Goal: Task Accomplishment & Management: Use online tool/utility

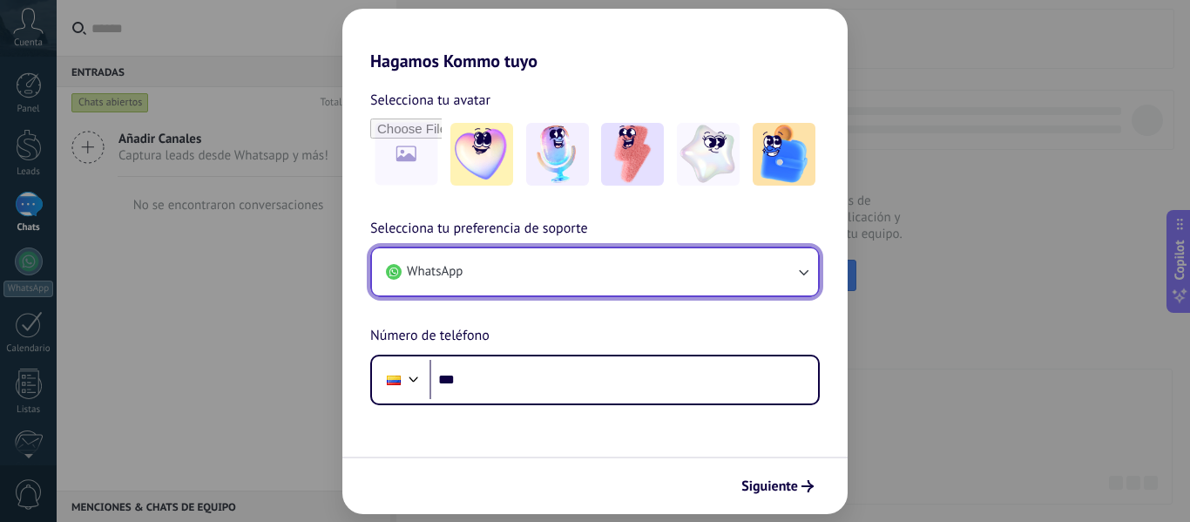
click at [569, 259] on button "WhatsApp" at bounding box center [595, 271] width 446 height 47
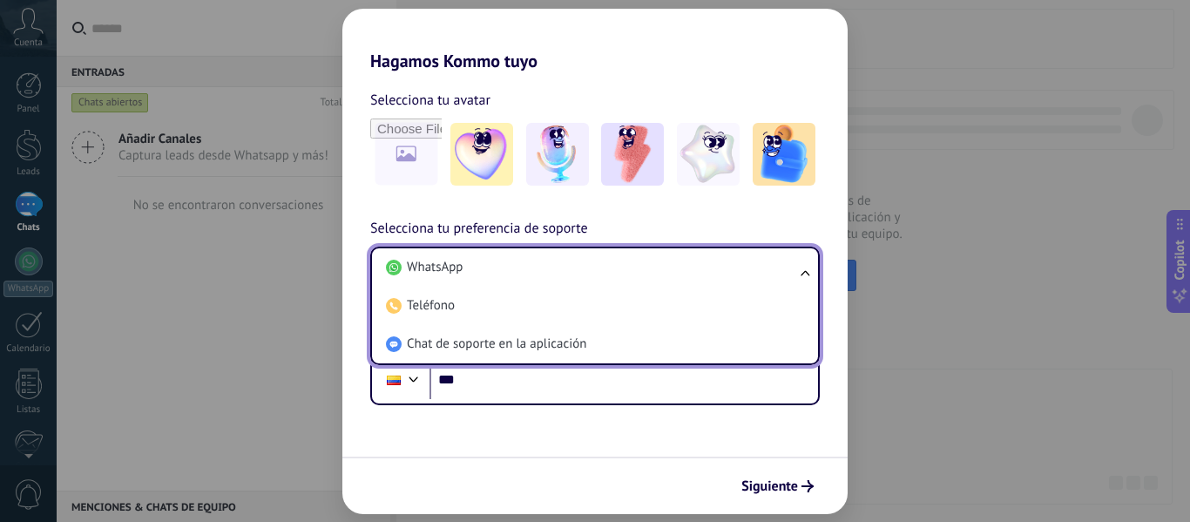
click at [517, 432] on form "Selecciona tu avatar Selecciona tu preferencia de soporte WhatsApp WhatsApp Tel…" at bounding box center [594, 292] width 505 height 443
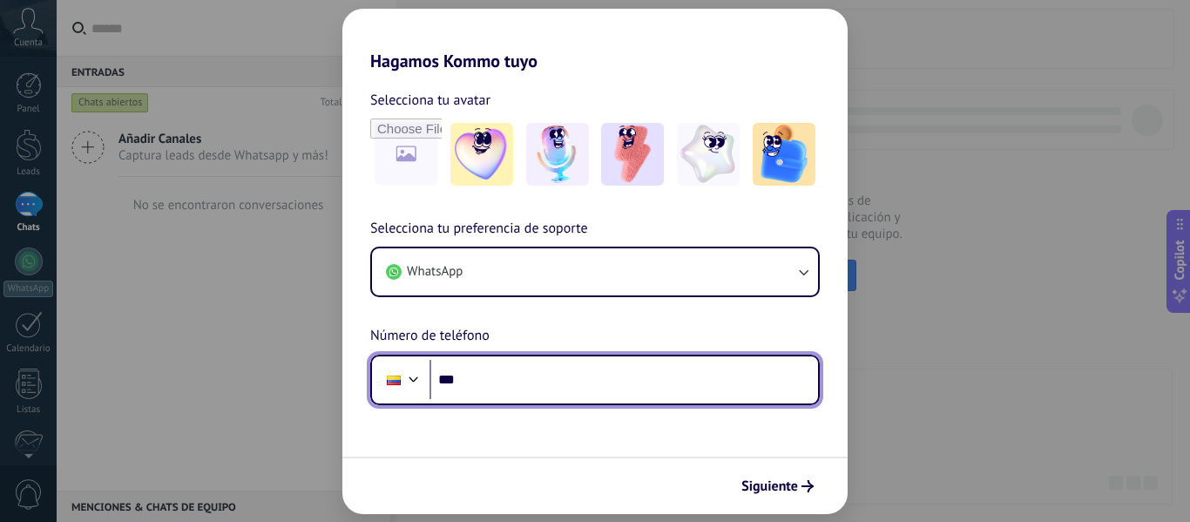
click at [570, 381] on input "***" at bounding box center [624, 380] width 389 height 40
type input "**********"
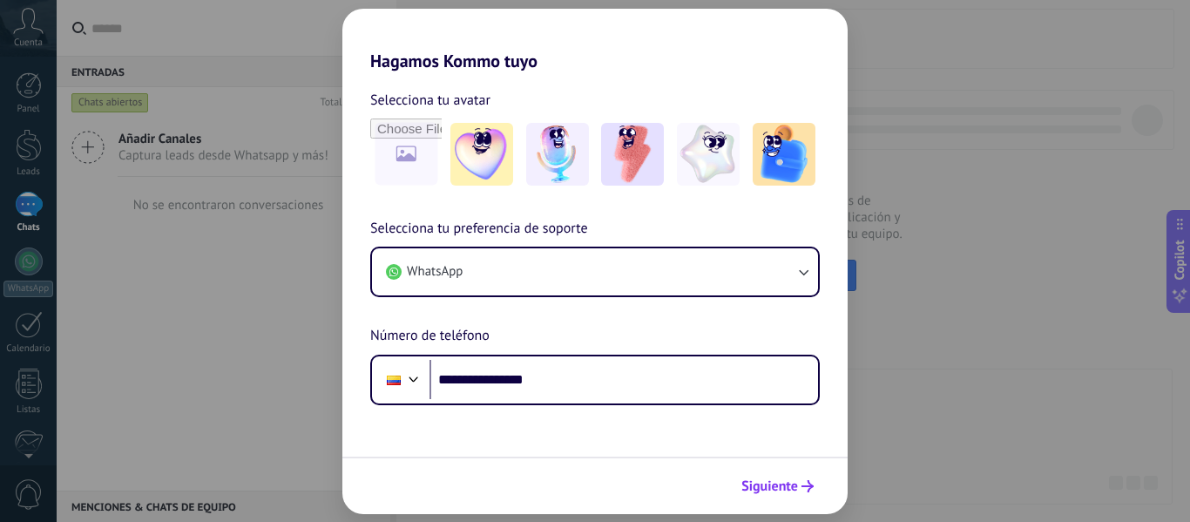
click at [804, 486] on use "submit" at bounding box center [808, 486] width 12 height 12
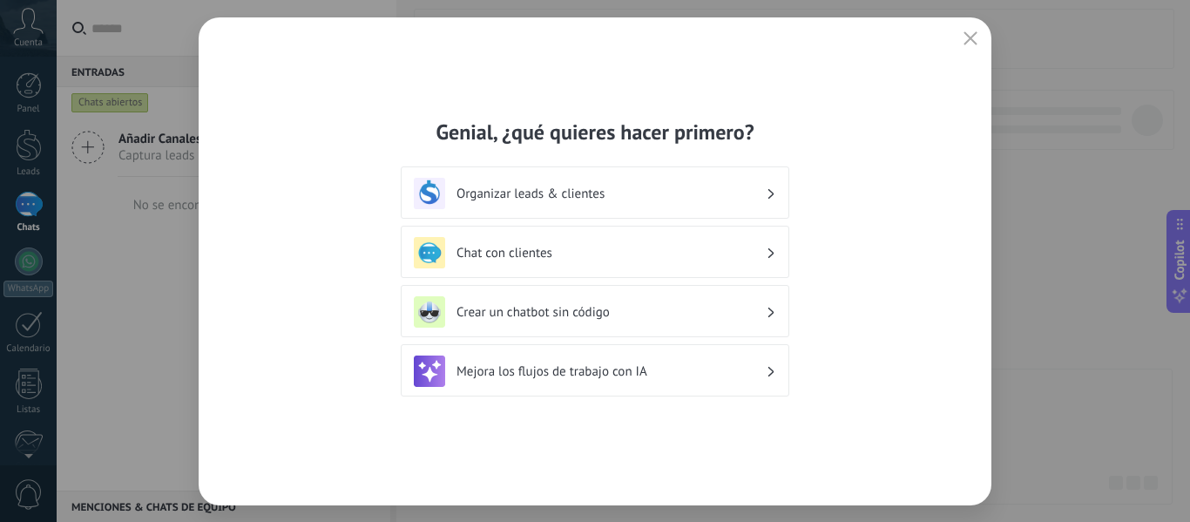
click at [624, 326] on div "Crear un chatbot sin código" at bounding box center [595, 311] width 363 height 31
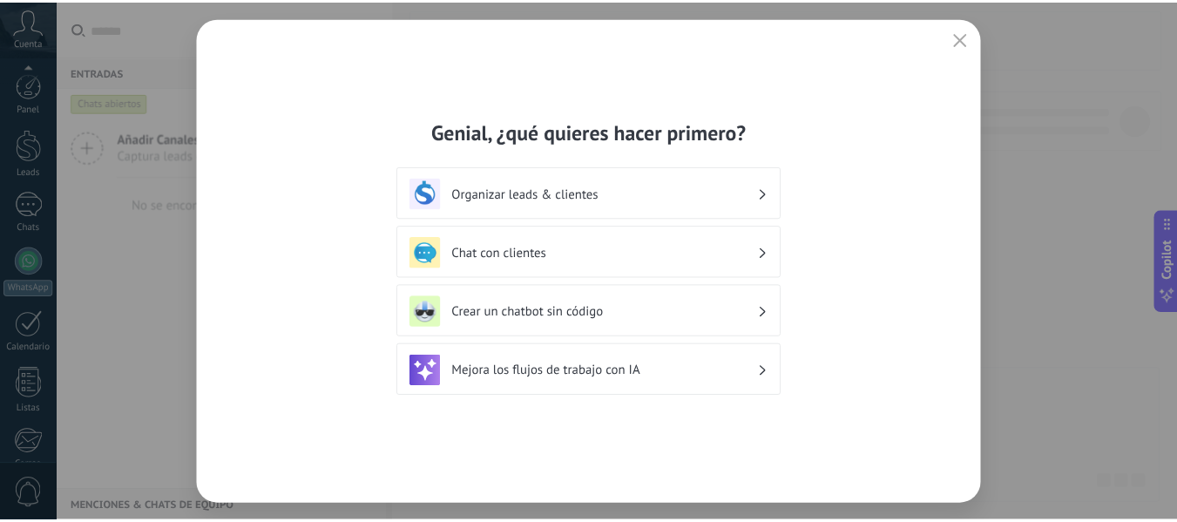
scroll to position [203, 0]
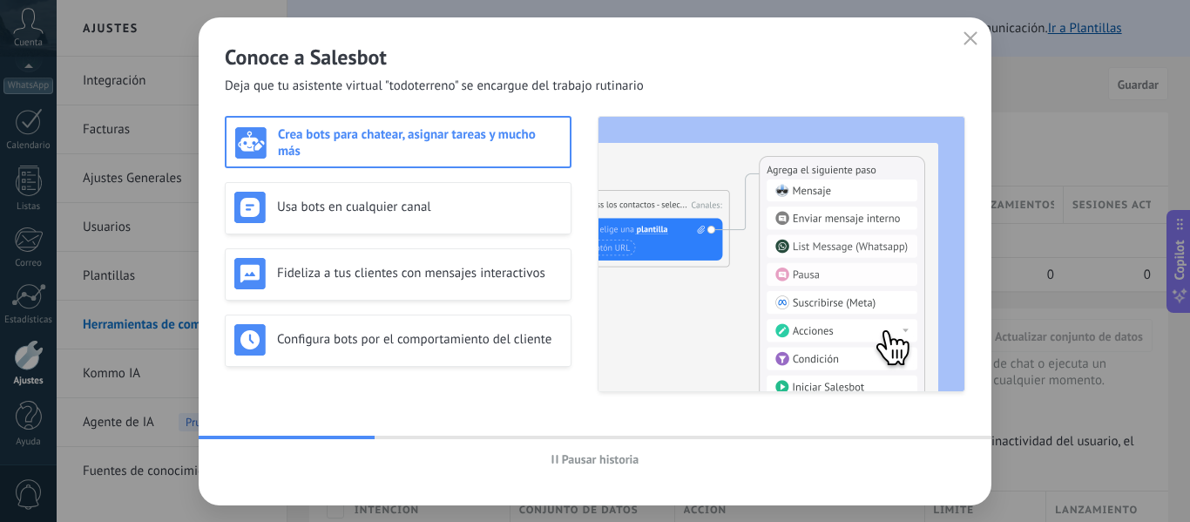
click at [582, 462] on span "Pausar historia" at bounding box center [601, 459] width 78 height 12
click at [582, 462] on span "Iniciar historia" at bounding box center [600, 459] width 75 height 12
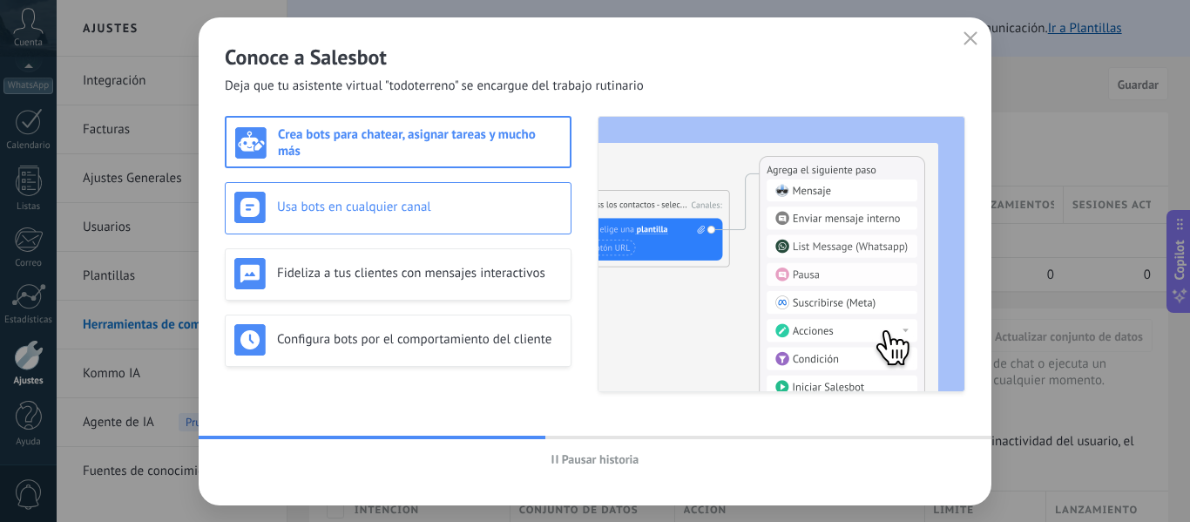
click at [431, 220] on div "Usa bots en cualquier canal" at bounding box center [398, 207] width 328 height 31
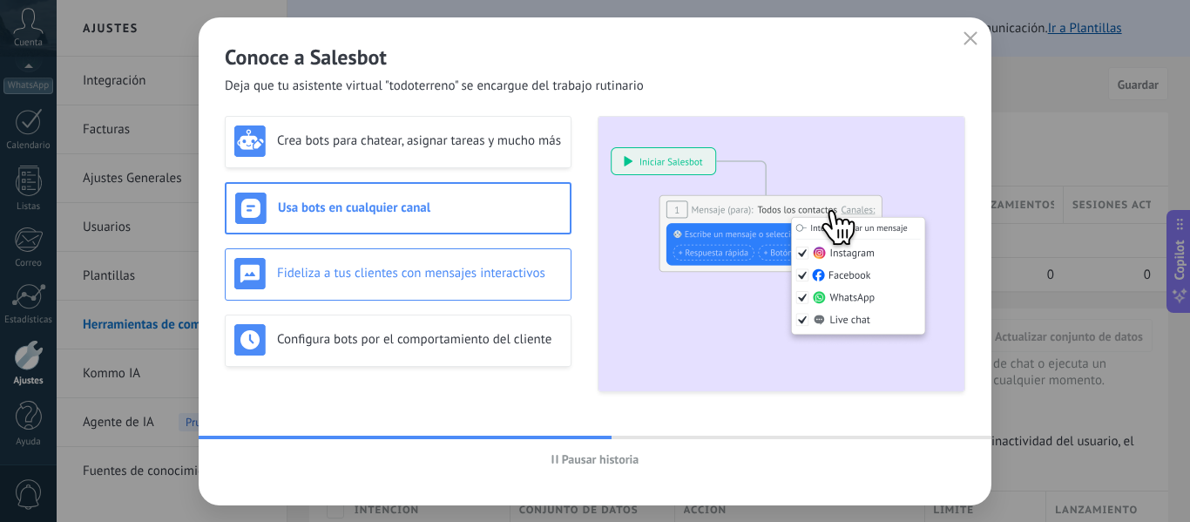
click at [444, 265] on h3 "Fideliza a tus clientes con mensajes interactivos" at bounding box center [419, 273] width 285 height 17
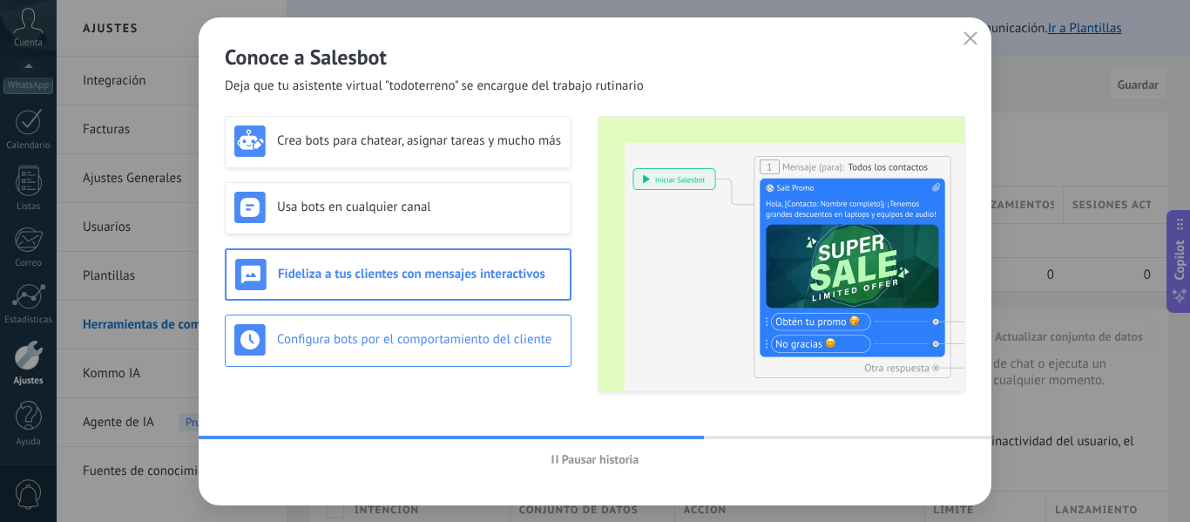
click at [484, 341] on h3 "Configura bots por el comportamiento del cliente" at bounding box center [419, 339] width 285 height 17
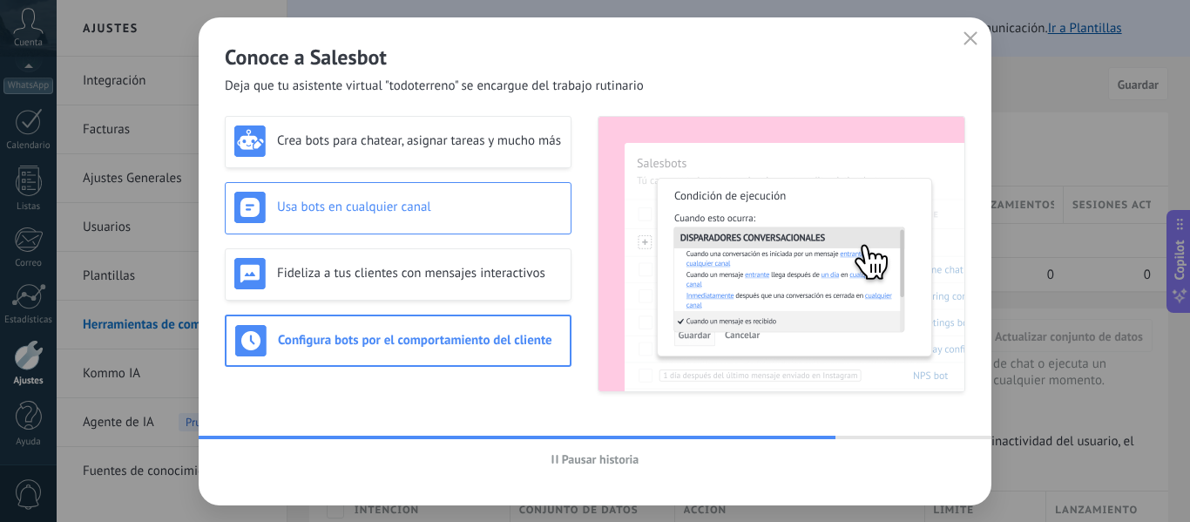
click at [519, 223] on div "Usa bots en cualquier canal" at bounding box center [398, 208] width 347 height 52
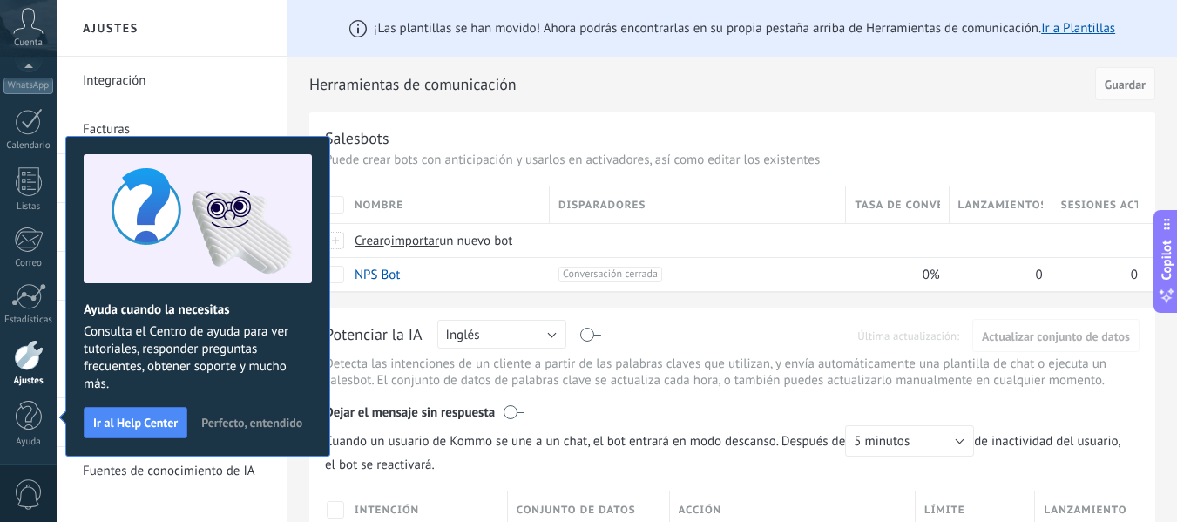
click at [275, 422] on span "Perfecto, entendido" at bounding box center [251, 423] width 101 height 12
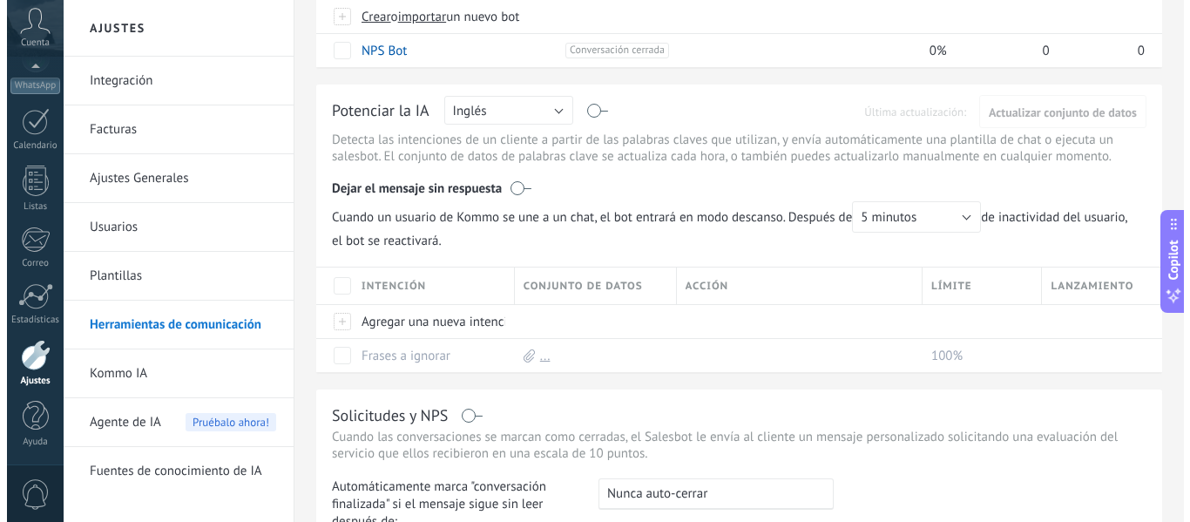
scroll to position [0, 0]
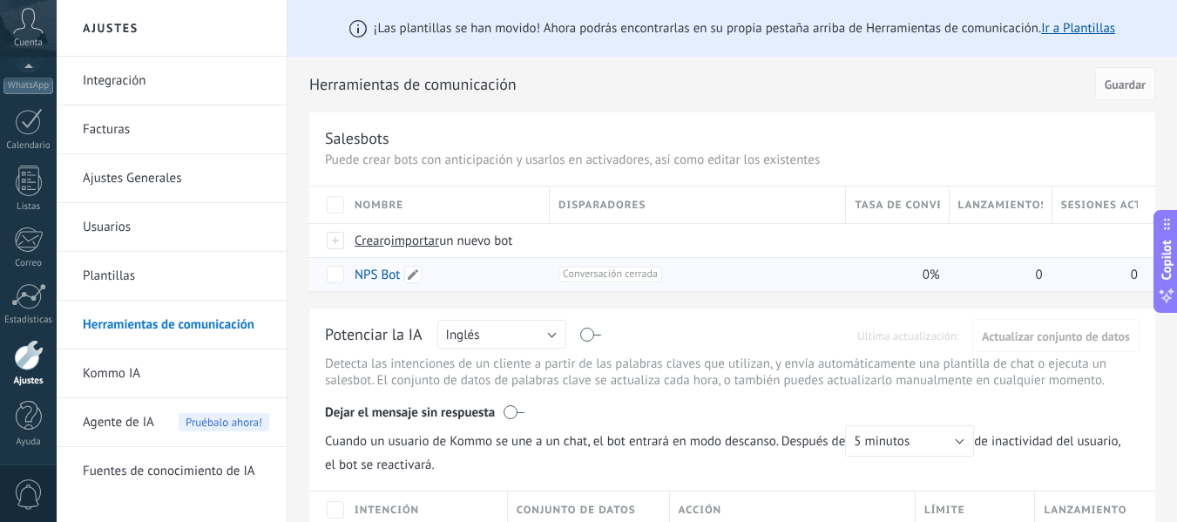
click at [430, 274] on div "NPS Bot" at bounding box center [443, 274] width 195 height 33
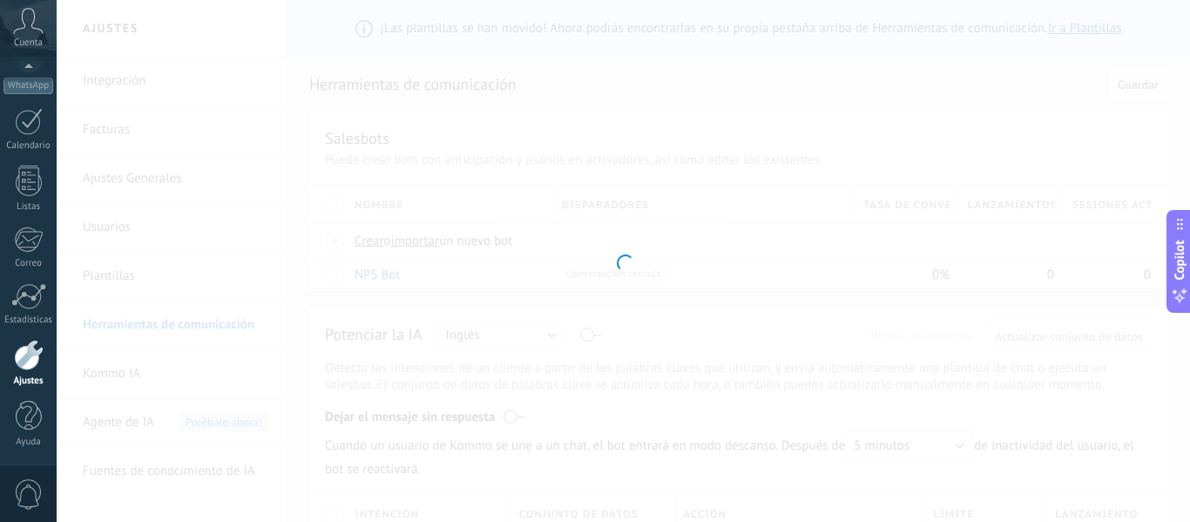
type input "*******"
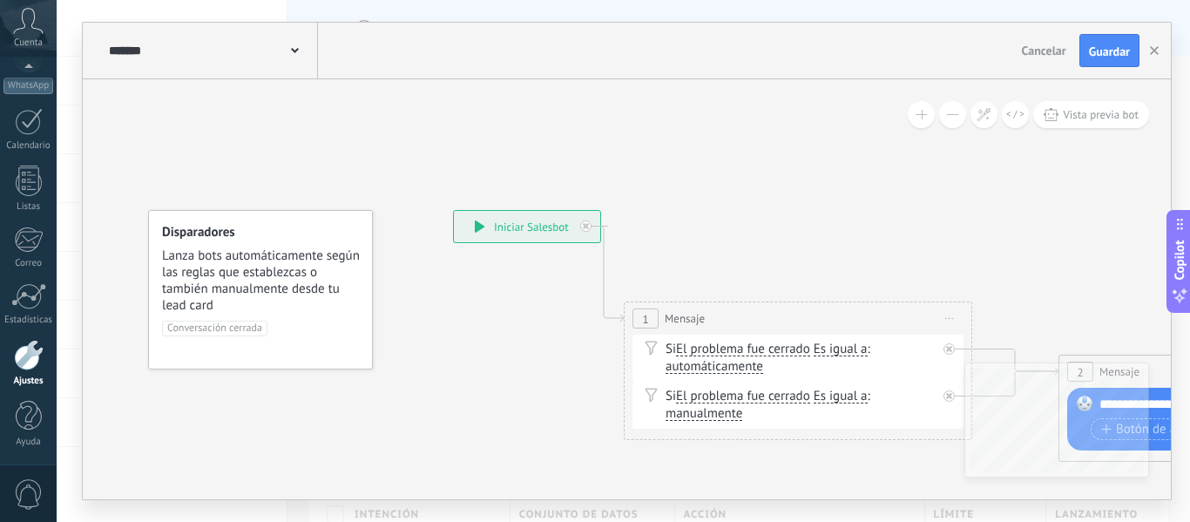
click at [562, 229] on div "**********" at bounding box center [527, 226] width 146 height 31
click at [585, 227] on icon at bounding box center [586, 226] width 6 height 6
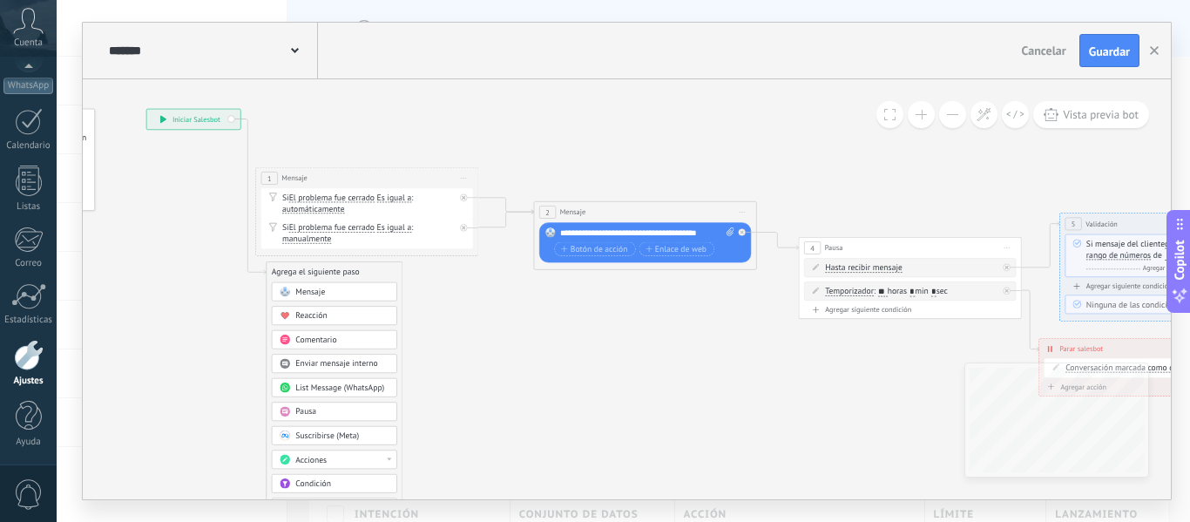
click at [231, 119] on div "**********" at bounding box center [193, 119] width 94 height 20
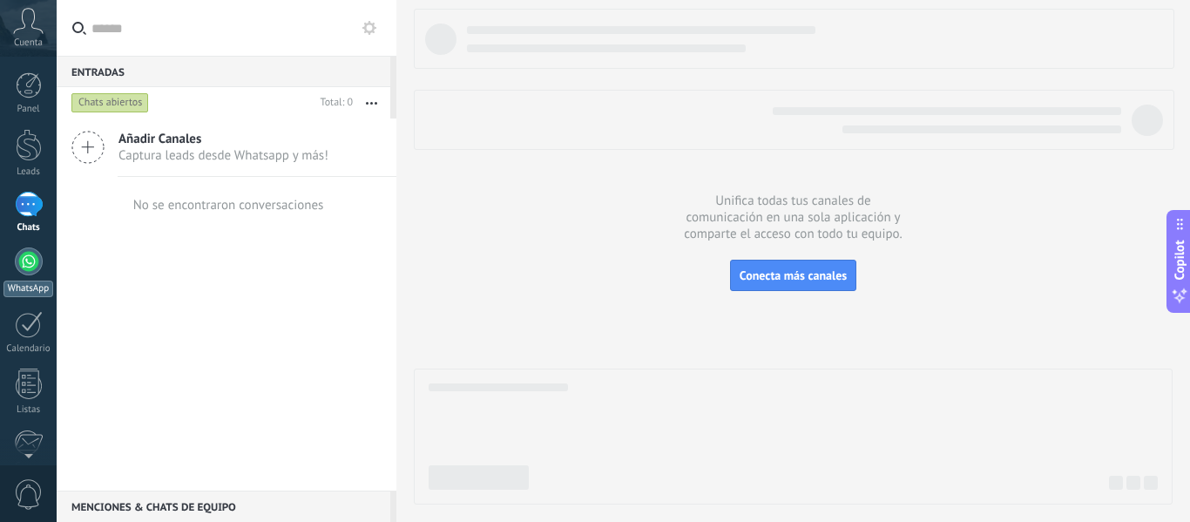
click at [24, 270] on div at bounding box center [29, 261] width 28 height 28
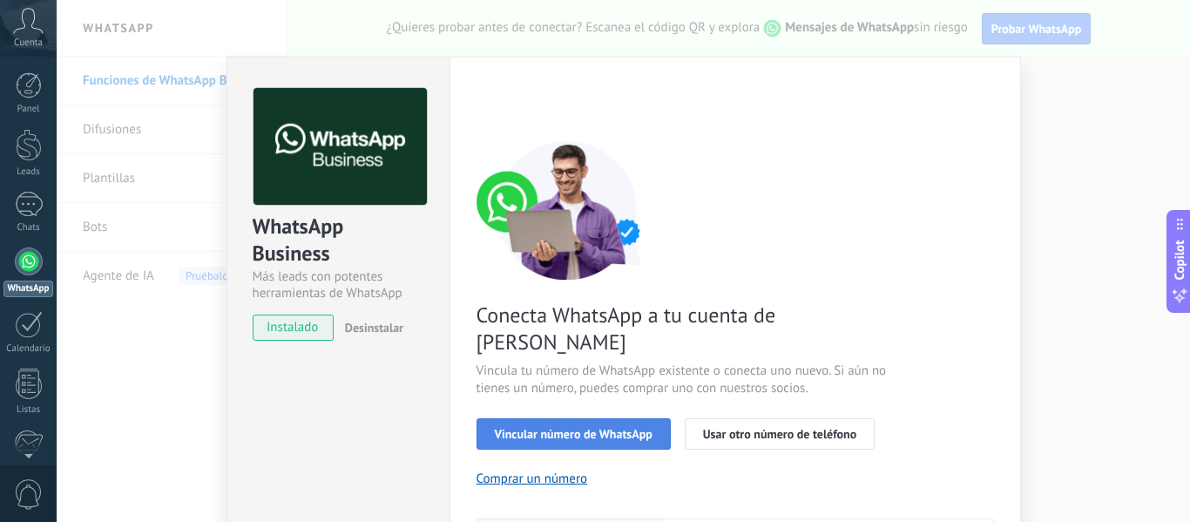
click at [597, 428] on span "Vincular número de WhatsApp" at bounding box center [574, 434] width 158 height 12
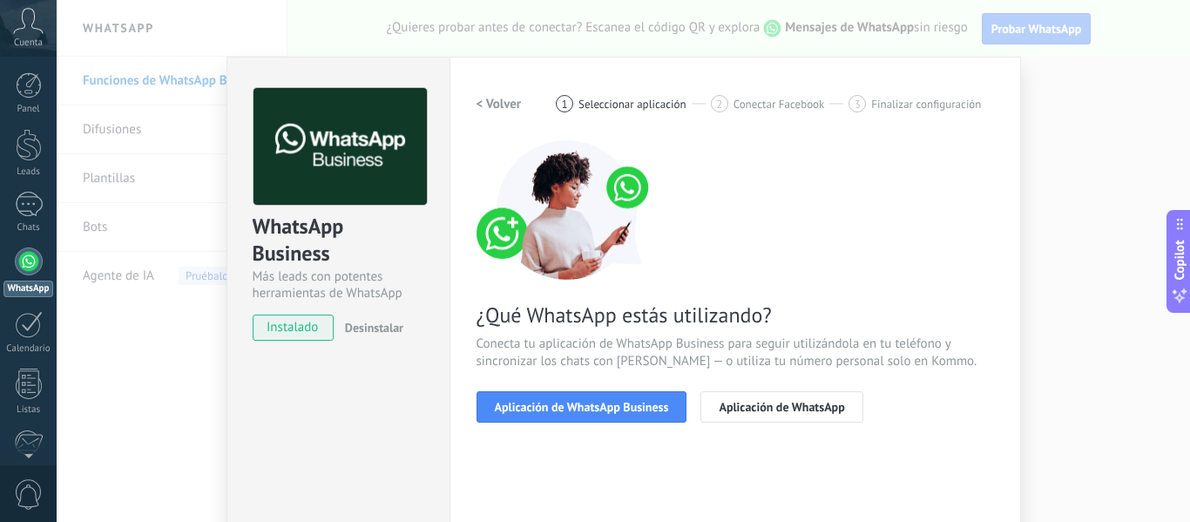
click at [597, 408] on span "Aplicación de WhatsApp Business" at bounding box center [582, 407] width 174 height 12
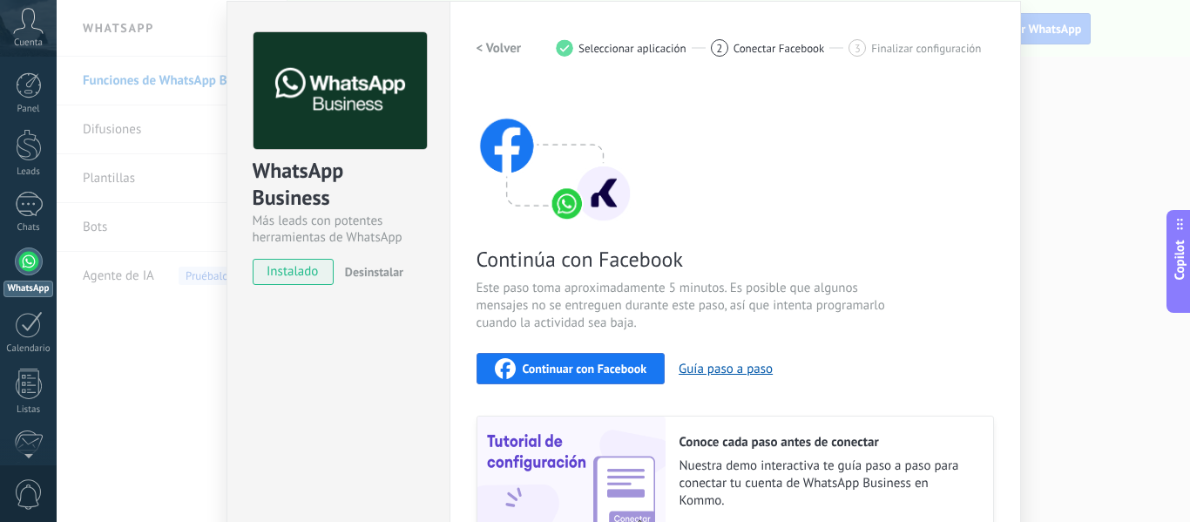
scroll to position [232, 0]
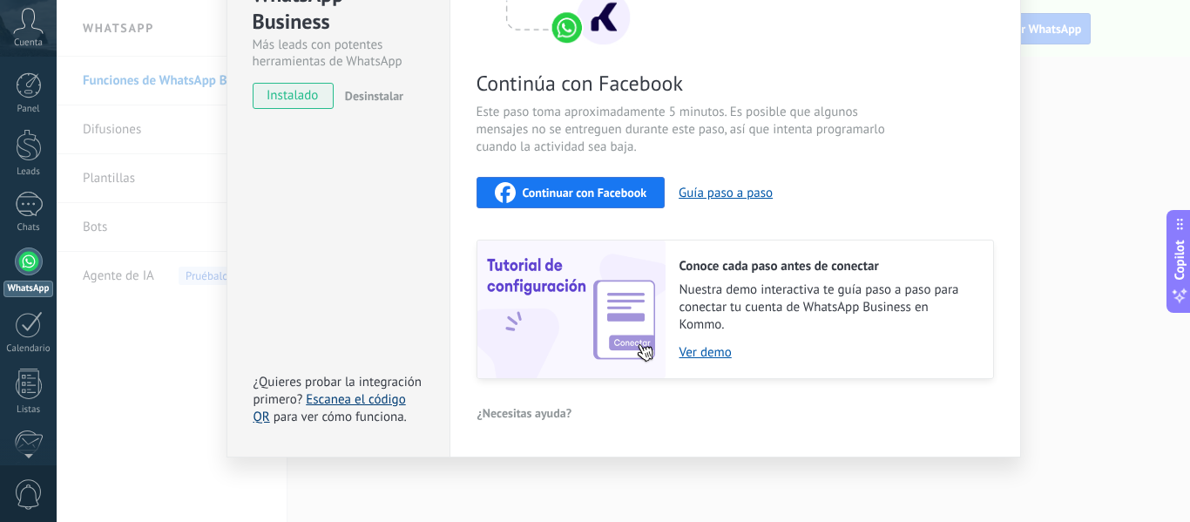
click at [361, 398] on link "Escanea el código QR" at bounding box center [330, 408] width 153 height 34
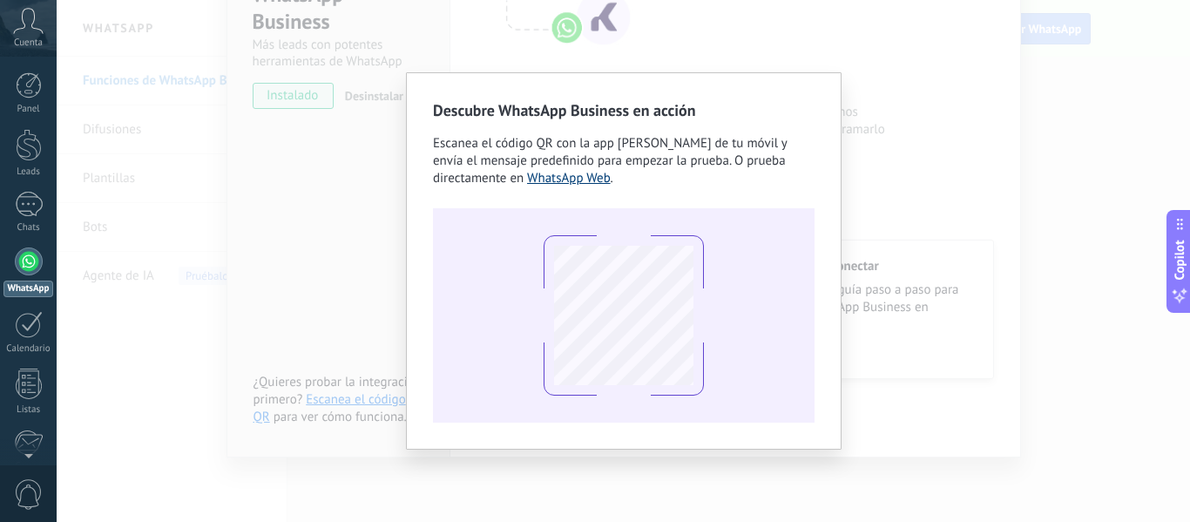
click at [569, 179] on link "WhatsApp Web" at bounding box center [569, 178] width 84 height 17
click at [949, 162] on div "Descubre WhatsApp Business en acción Escanea el código QR con la app [PERSON_NA…" at bounding box center [624, 261] width 1134 height 522
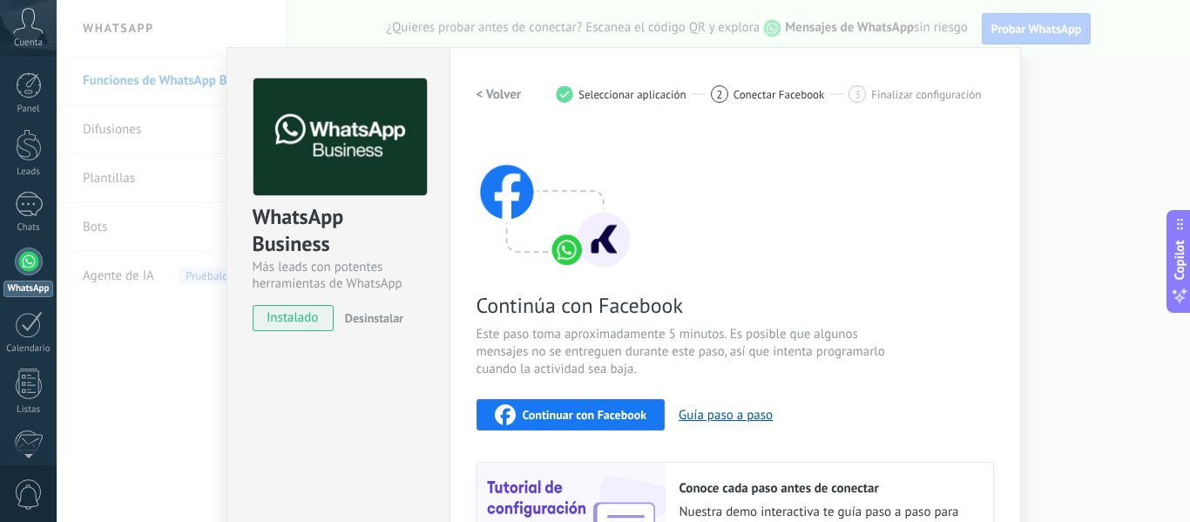
scroll to position [0, 0]
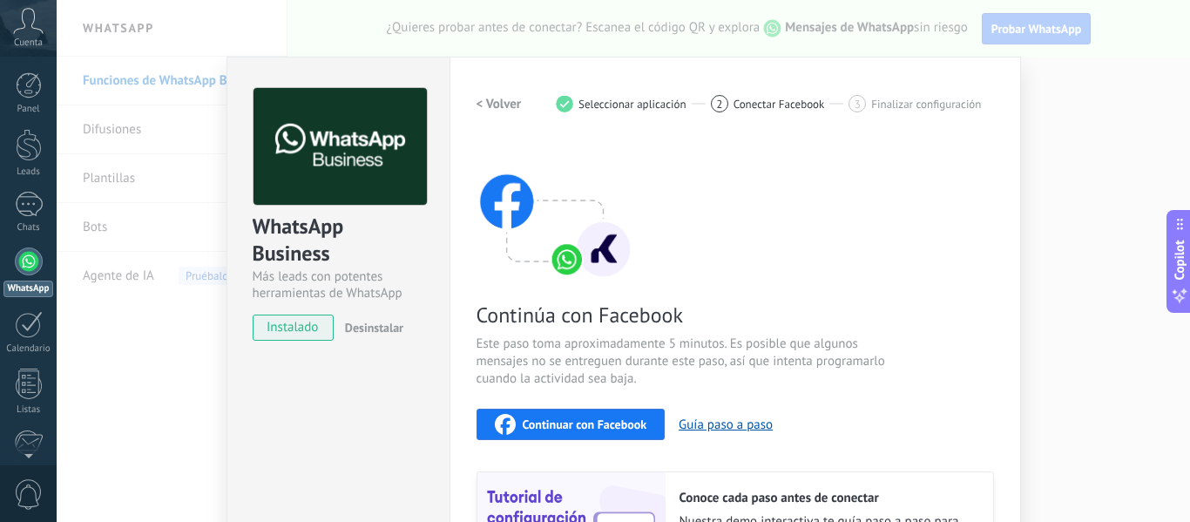
click at [28, 268] on div at bounding box center [29, 261] width 28 height 28
click at [1027, 71] on div "WhatsApp Business Más leads con potentes herramientas de WhatsApp instalado Des…" at bounding box center [624, 261] width 1134 height 522
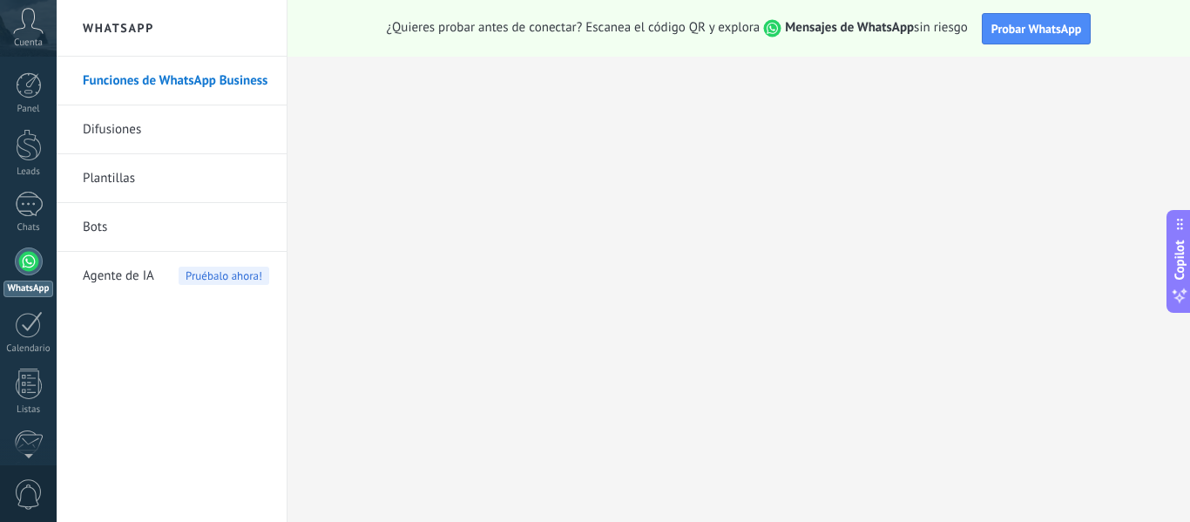
click at [103, 236] on link "Bots" at bounding box center [176, 227] width 186 height 49
